Goal: Find contact information: Find contact information

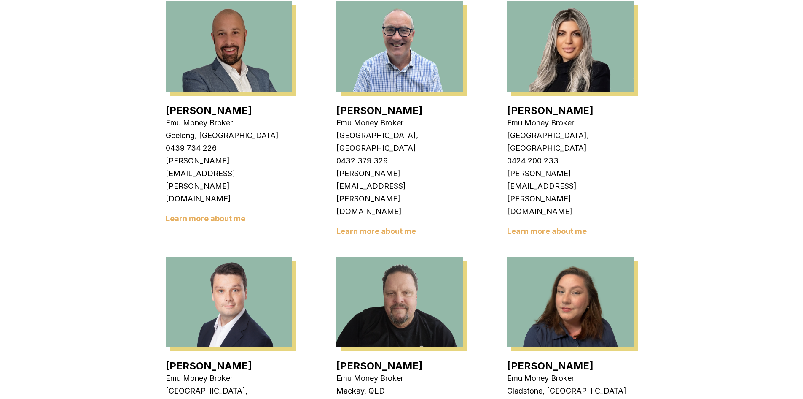
scroll to position [548, 0]
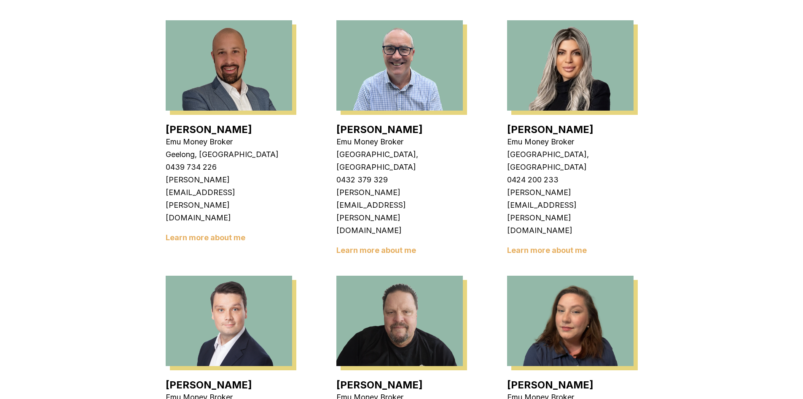
click at [544, 378] on link "[PERSON_NAME]" at bounding box center [550, 384] width 86 height 12
